Goal: Transaction & Acquisition: Purchase product/service

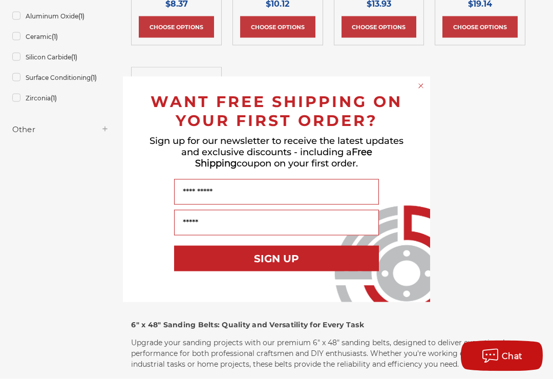
scroll to position [384, 0]
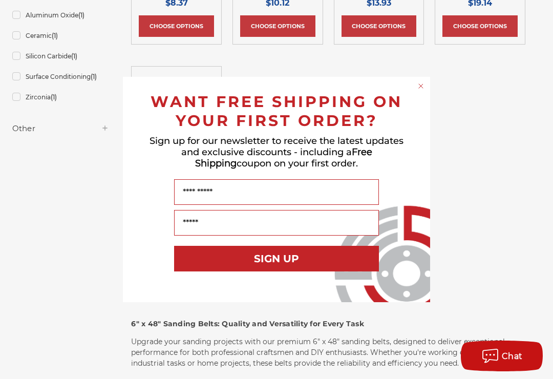
click at [424, 86] on form "WANT FREE SHIPPING ON YOUR FIRST ORDER? Sign up for our newsletter to receive t…" at bounding box center [276, 189] width 307 height 225
click at [422, 91] on circle "Close dialog" at bounding box center [421, 86] width 10 height 10
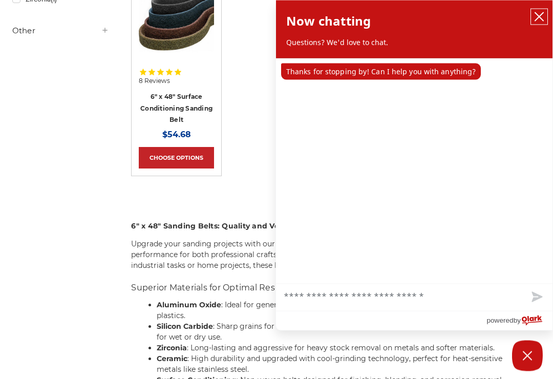
click at [544, 16] on button "close chatbox" at bounding box center [539, 16] width 16 height 15
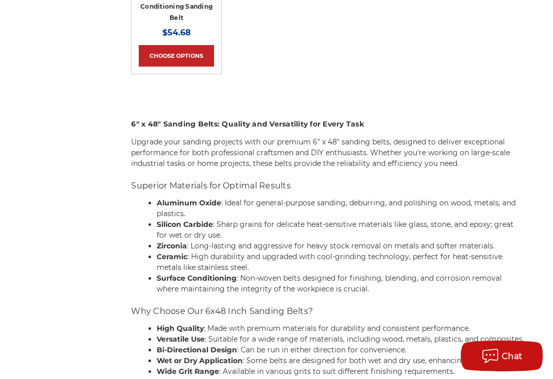
scroll to position [611, 0]
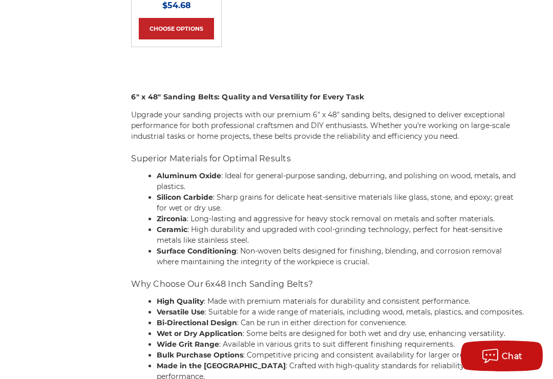
click at [50, 250] on div "Refine by × Browse by Choose Your Grit, Grit & more Hide Filters Show Filters C…" at bounding box center [276, 140] width 539 height 1110
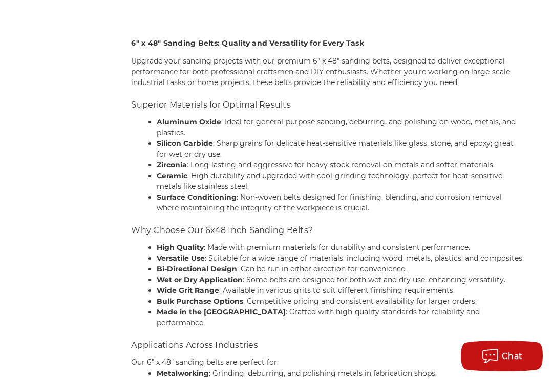
scroll to position [565, 0]
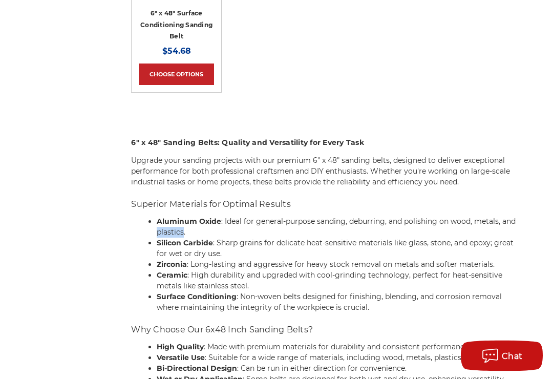
click at [56, 261] on div "Refine by × Browse by Choose Your Grit, Grit & more Hide Filters Show Filters C…" at bounding box center [276, 186] width 539 height 1110
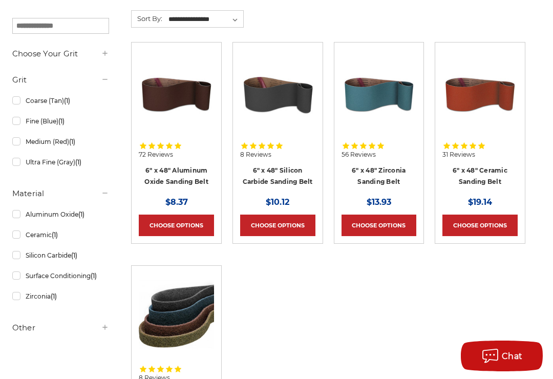
scroll to position [181, 0]
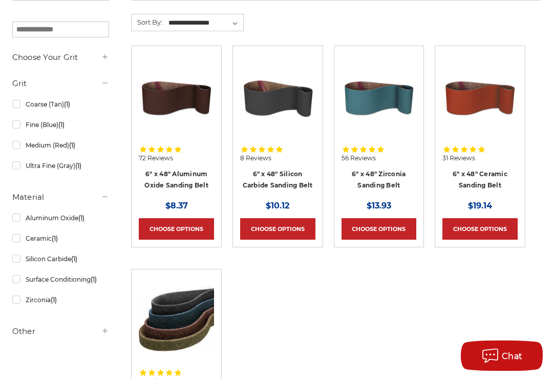
click at [163, 225] on link "Choose Options" at bounding box center [176, 228] width 75 height 21
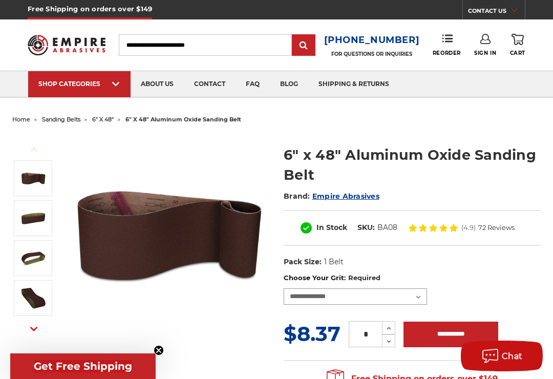
click at [421, 295] on select "**********" at bounding box center [354, 296] width 143 height 16
